Goal: Task Accomplishment & Management: Manage account settings

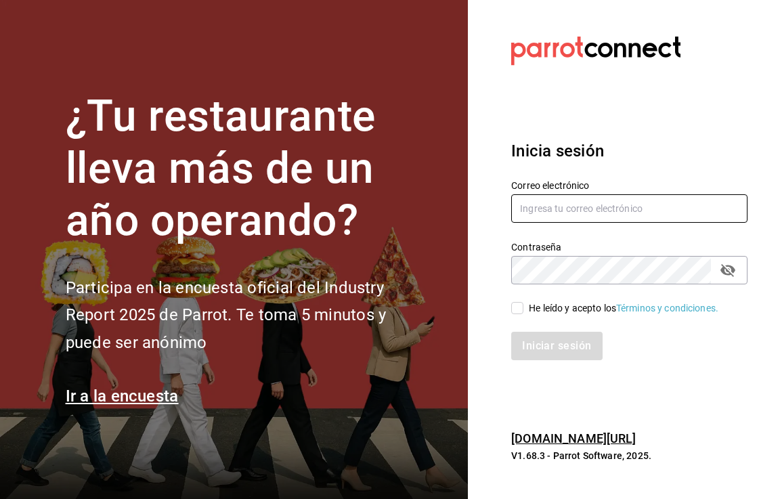
type input "restaurantmiragesanjuan@gmail.com"
click at [515, 304] on input "He leído y acepto los Términos y condiciones." at bounding box center [517, 308] width 12 height 12
checkbox input "true"
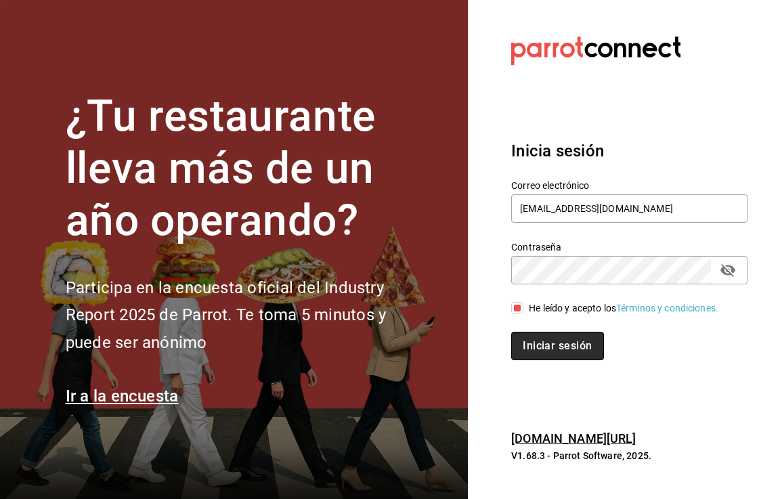
click at [532, 343] on button "Iniciar sesión" at bounding box center [557, 346] width 92 height 28
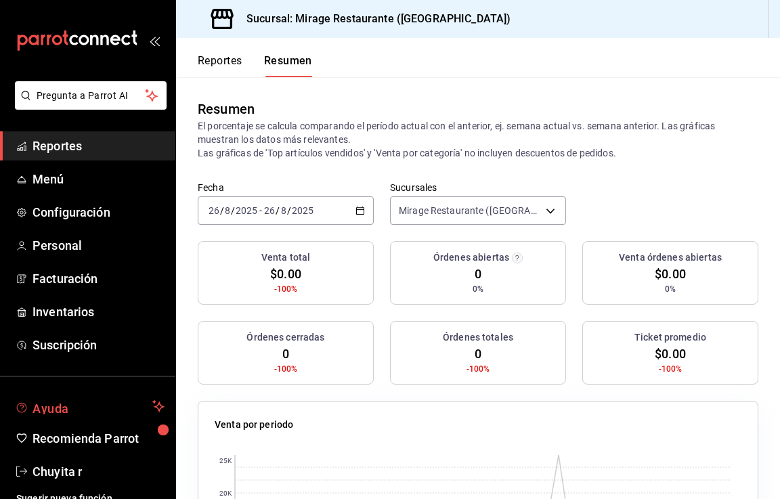
scroll to position [12, 0]
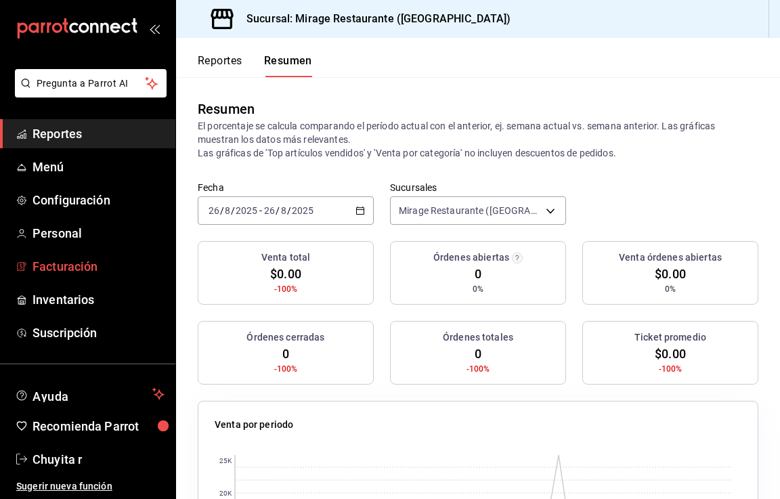
click at [75, 259] on span "Facturación" at bounding box center [99, 266] width 132 height 18
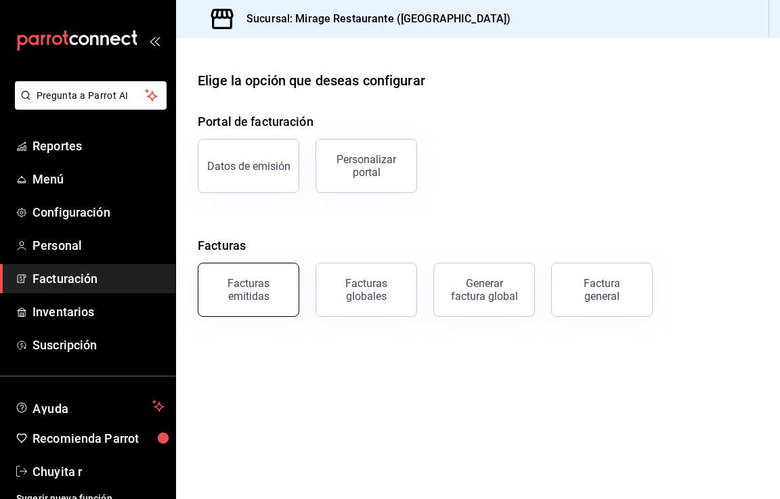
click at [244, 293] on div "Facturas emitidas" at bounding box center [249, 290] width 84 height 26
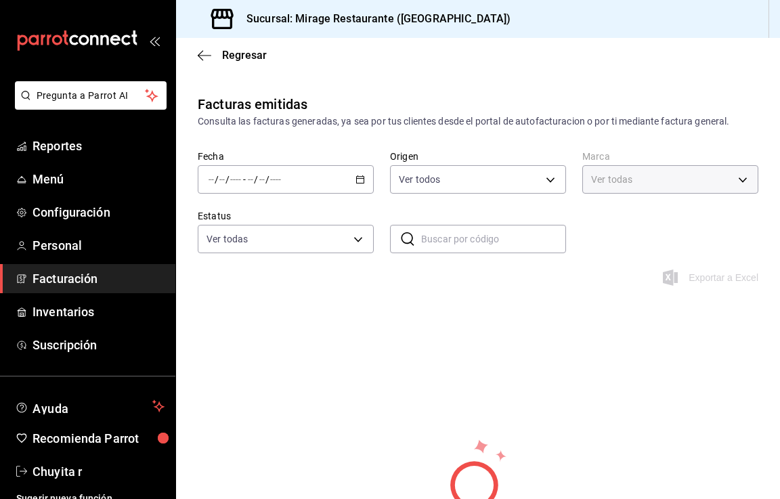
type input "fd44f9d9-2552-44ba-a783-b01c8222cad6"
click at [356, 178] on \(Stroke\) "button" at bounding box center [360, 179] width 8 height 7
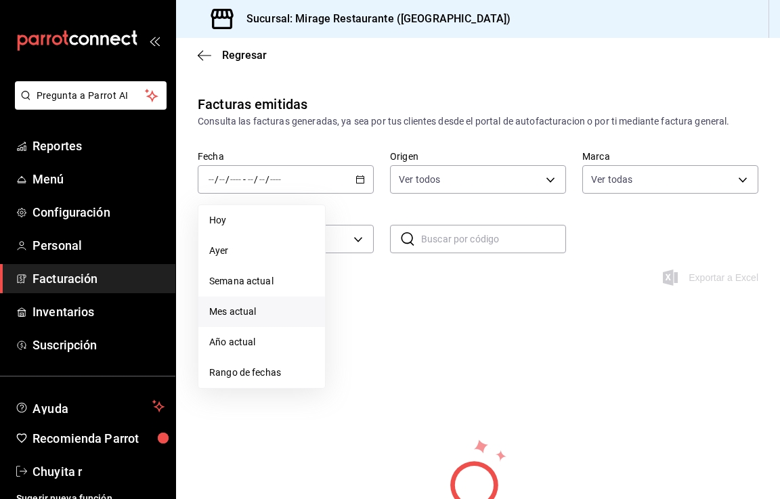
click at [236, 311] on span "Mes actual" at bounding box center [261, 312] width 105 height 14
